Goal: Transaction & Acquisition: Book appointment/travel/reservation

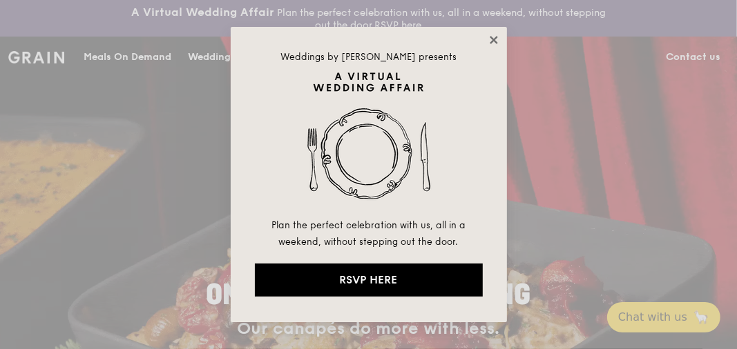
click at [494, 43] on icon at bounding box center [494, 40] width 12 height 12
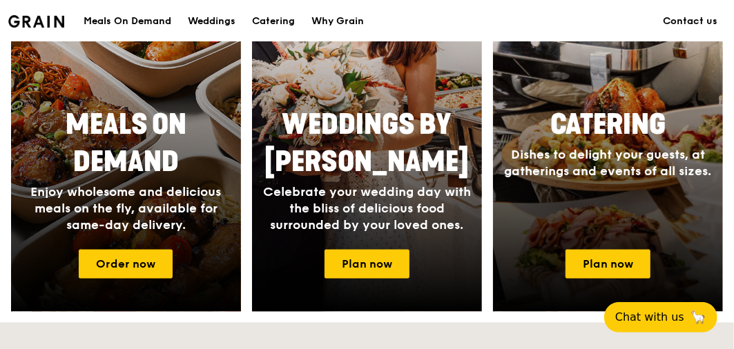
scroll to position [829, 0]
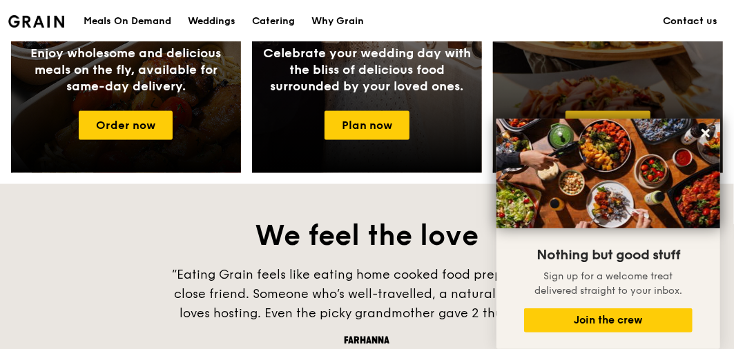
click at [590, 126] on link "Plan now" at bounding box center [608, 125] width 85 height 29
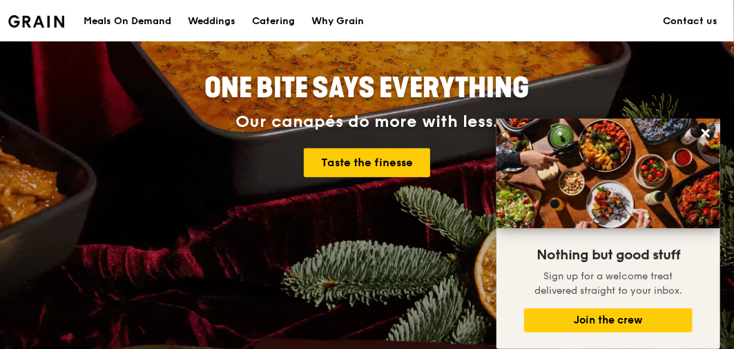
scroll to position [0, 0]
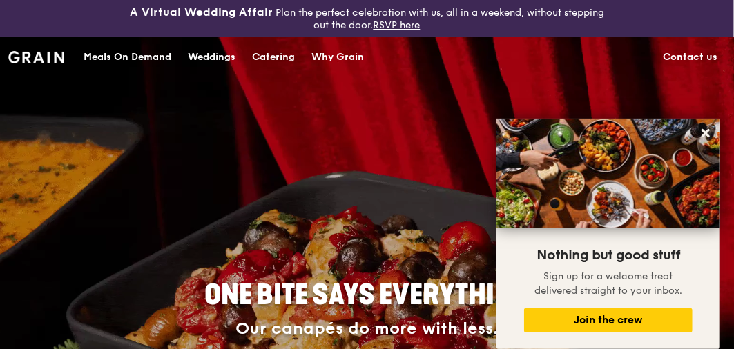
click at [267, 59] on div "Catering" at bounding box center [273, 57] width 43 height 41
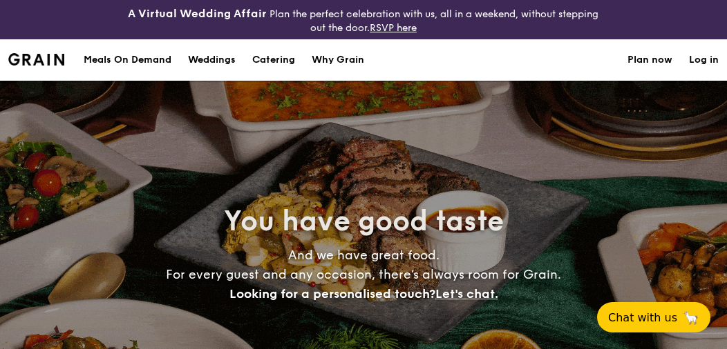
select select
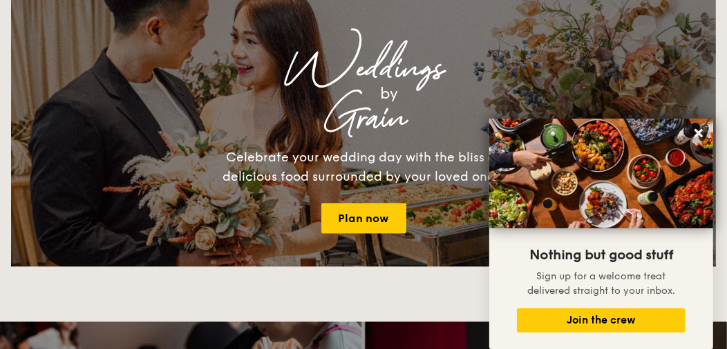
scroll to position [1727, 0]
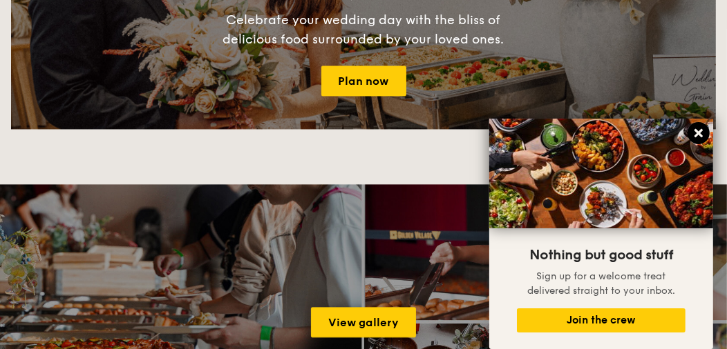
click at [698, 137] on icon at bounding box center [698, 133] width 12 height 12
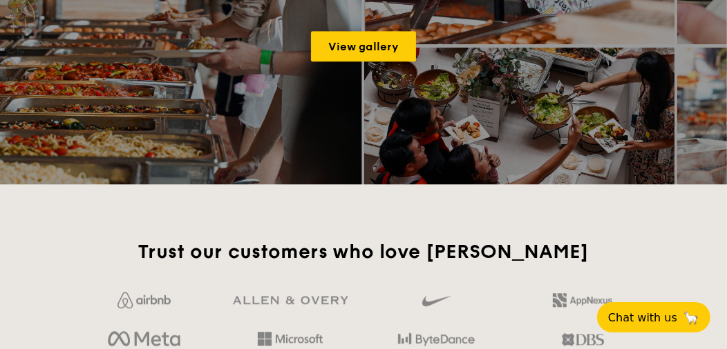
scroll to position [1934, 0]
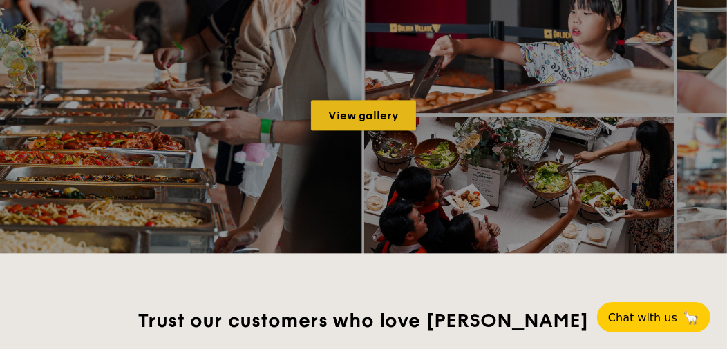
click at [354, 113] on link "View gallery" at bounding box center [363, 115] width 105 height 30
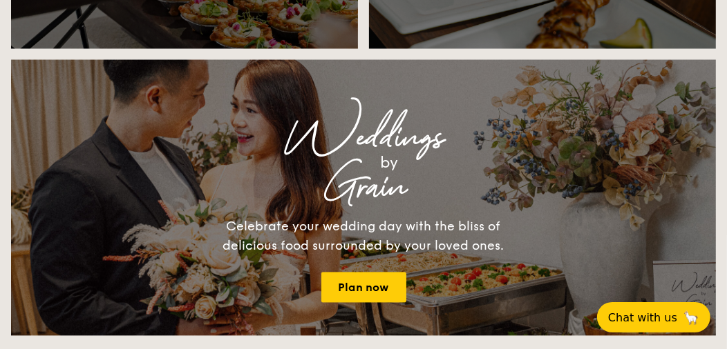
scroll to position [1173, 0]
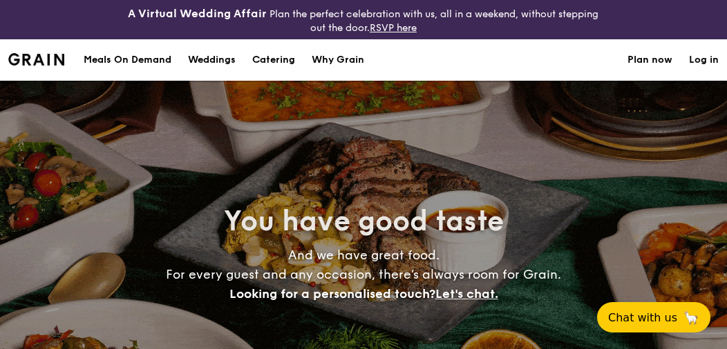
select select
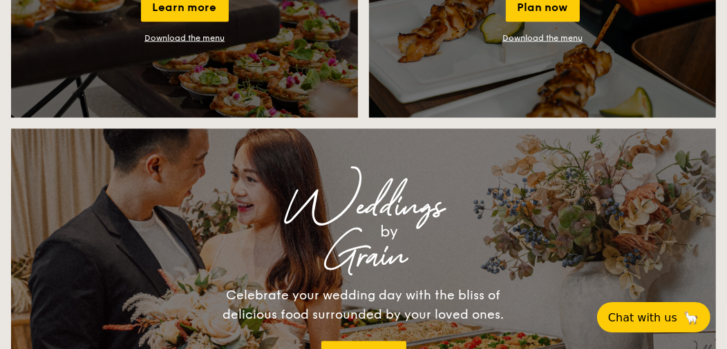
scroll to position [1311, 0]
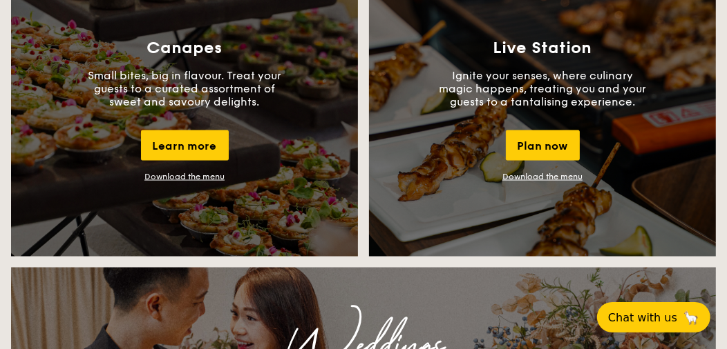
click at [514, 174] on link "Download the menu" at bounding box center [542, 177] width 80 height 10
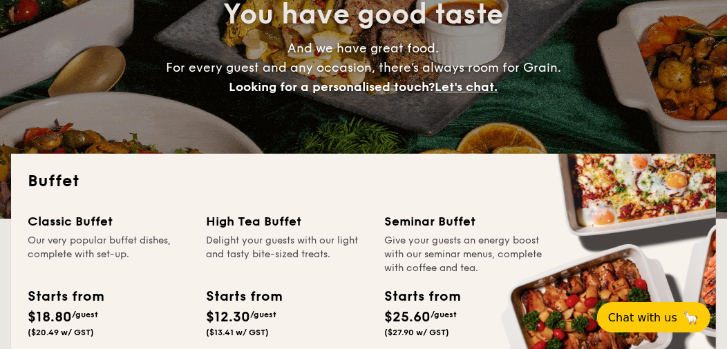
scroll to position [345, 0]
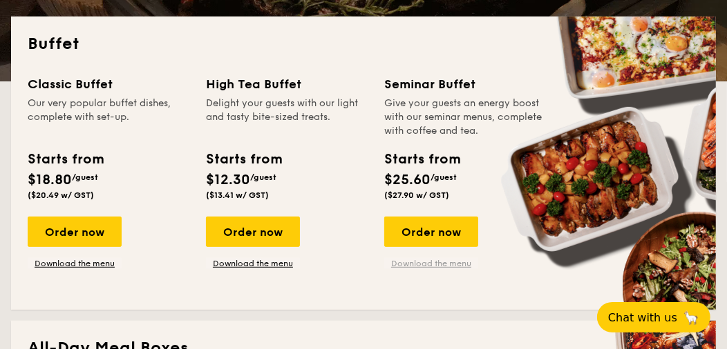
click at [407, 259] on link "Download the menu" at bounding box center [431, 263] width 94 height 11
